Goal: Navigation & Orientation: Understand site structure

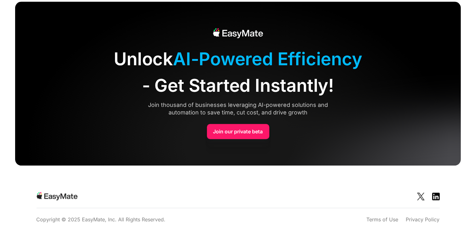
scroll to position [1557, 0]
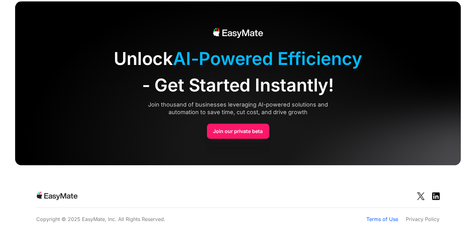
click at [383, 218] on link "Terms of Use" at bounding box center [383, 219] width 32 height 8
click at [423, 219] on link "Privacy Policy" at bounding box center [423, 219] width 34 height 8
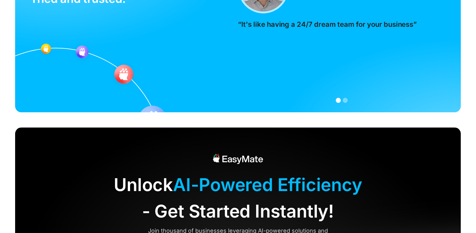
scroll to position [1248, 0]
